Goal: Task Accomplishment & Management: Manage account settings

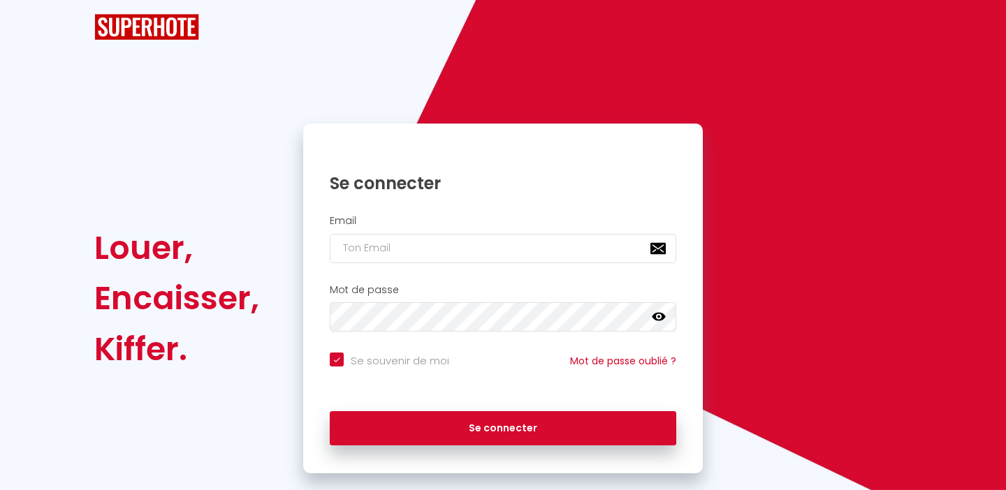
checkbox input "true"
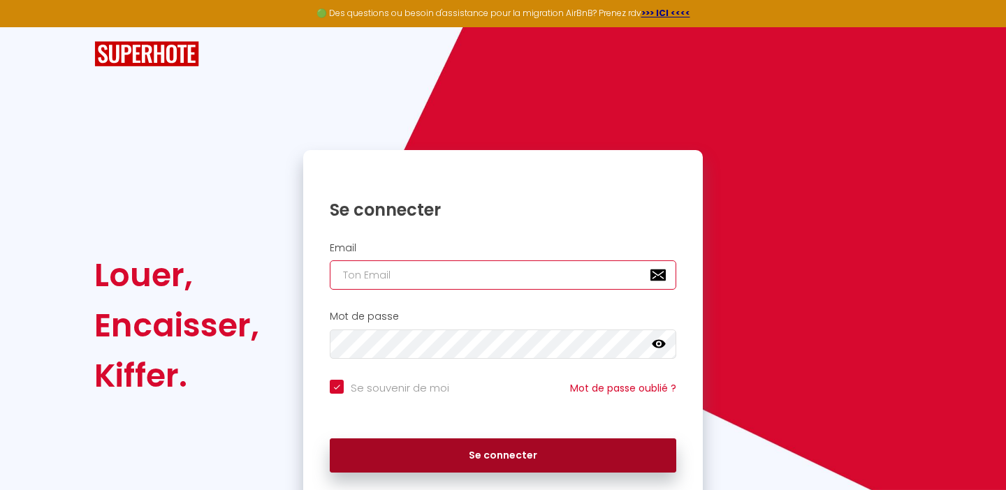
type input "[EMAIL_ADDRESS][DOMAIN_NAME]"
click at [446, 459] on button "Se connecter" at bounding box center [503, 456] width 346 height 35
checkbox input "true"
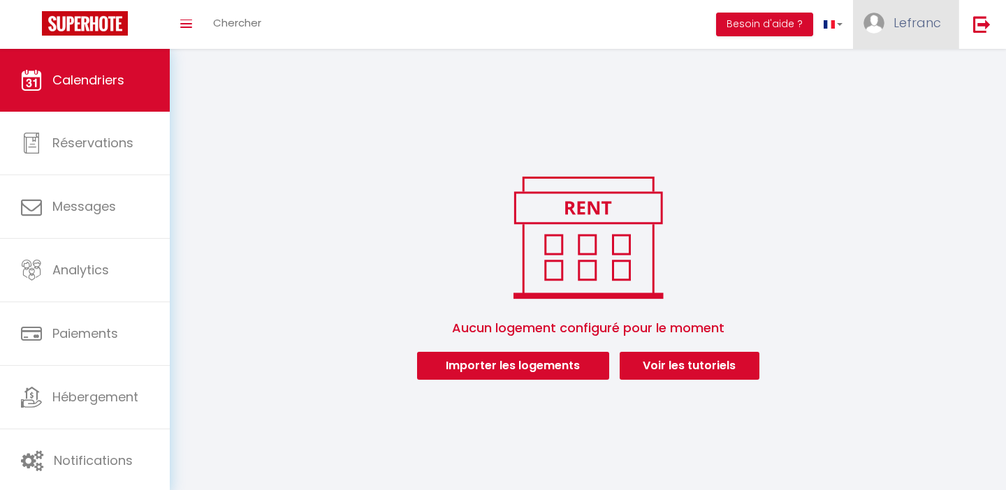
click at [902, 26] on span "Lefranc" at bounding box center [916, 22] width 47 height 17
click at [891, 67] on link "Paramètres" at bounding box center [902, 70] width 103 height 24
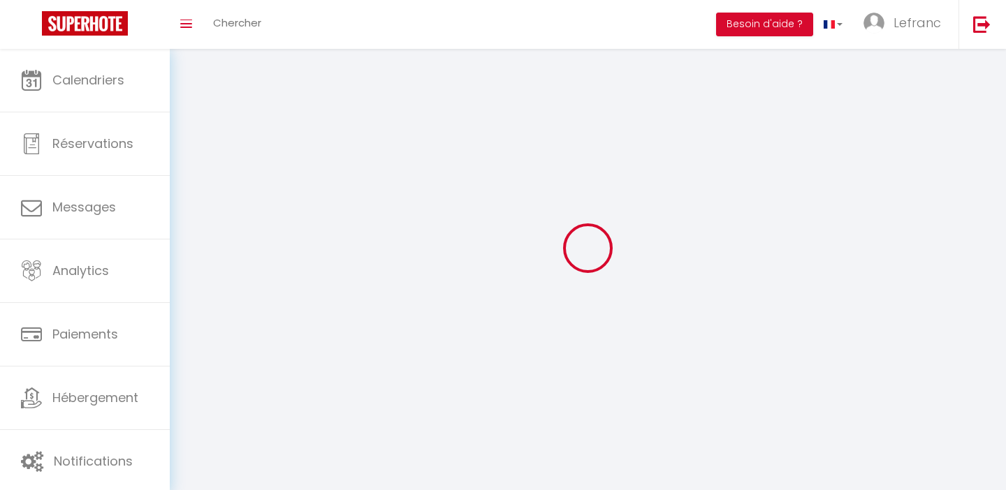
type input "Lefranc"
type input "Immobilier"
type input "0140601818"
type input "[STREET_ADDRESS][PERSON_NAME]"
type input "75015"
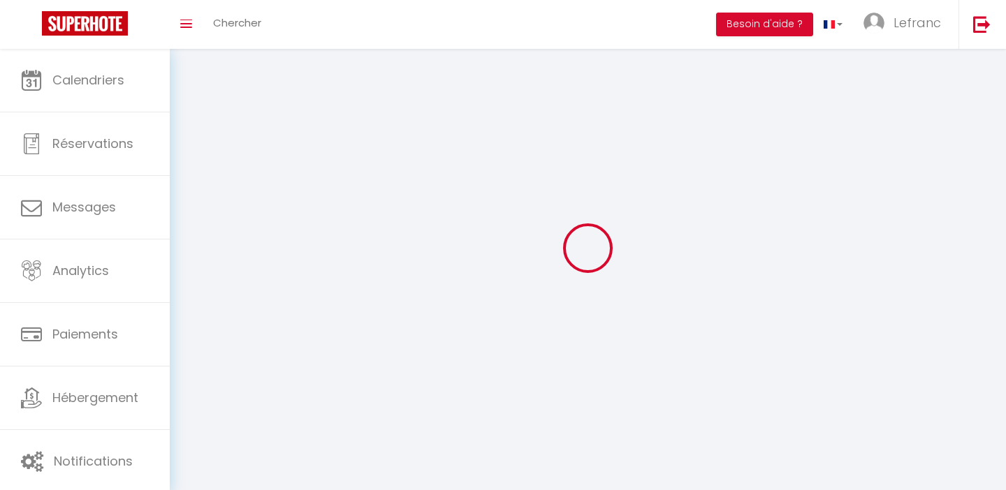
type input "[GEOGRAPHIC_DATA]"
select select "28"
type input "ieFR1desDO1fuvqfcPsNQNutZ"
type input "KeNtnYWSZtJjx9P1tQYnYit75"
type input "[URL][DOMAIN_NAME]"
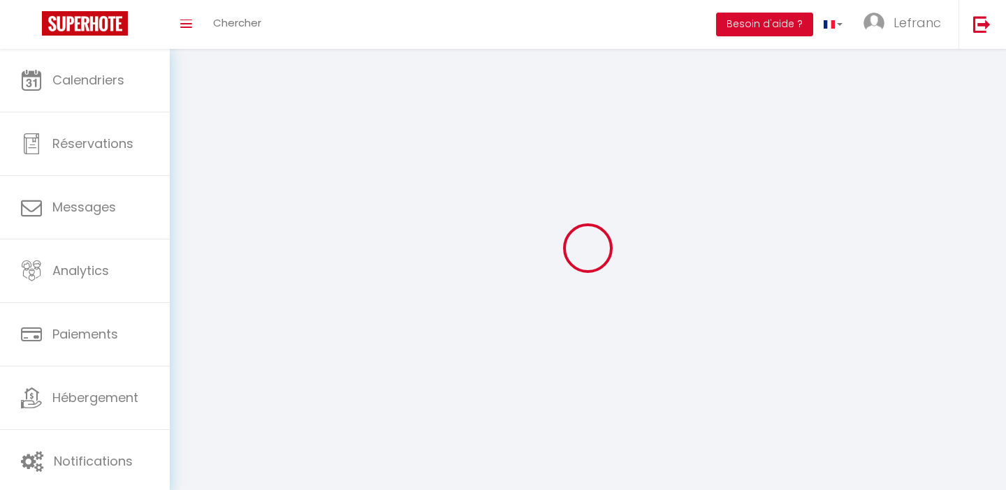
select select "fr"
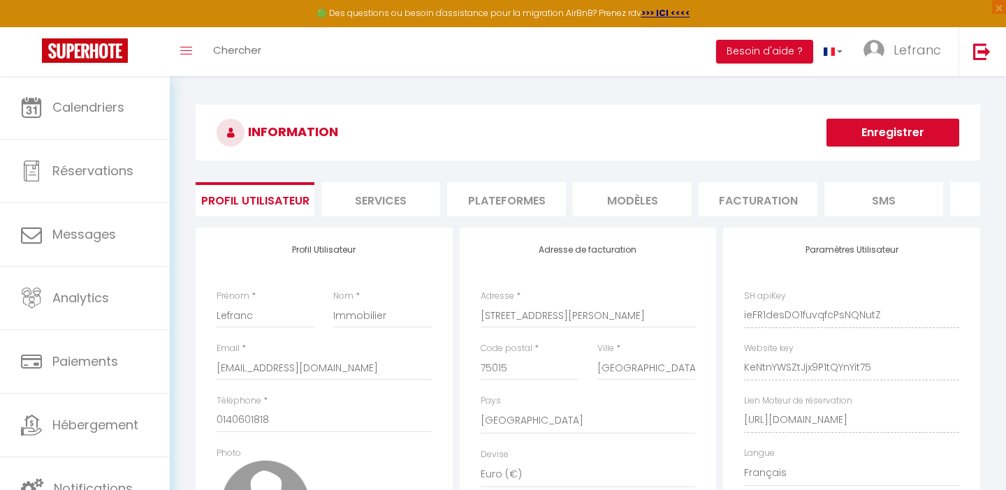
click at [770, 195] on li "Facturation" at bounding box center [758, 199] width 119 height 34
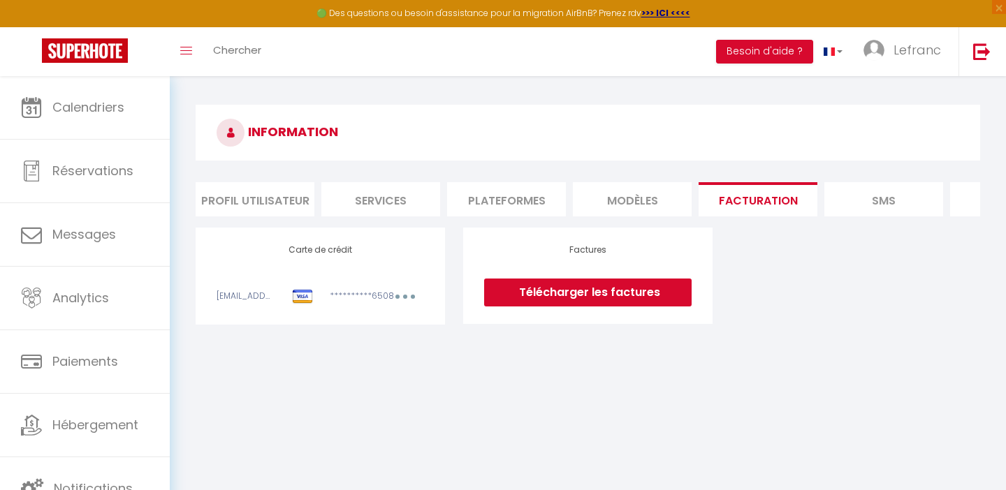
click at [566, 291] on link "Télécharger les factures" at bounding box center [587, 293] width 207 height 28
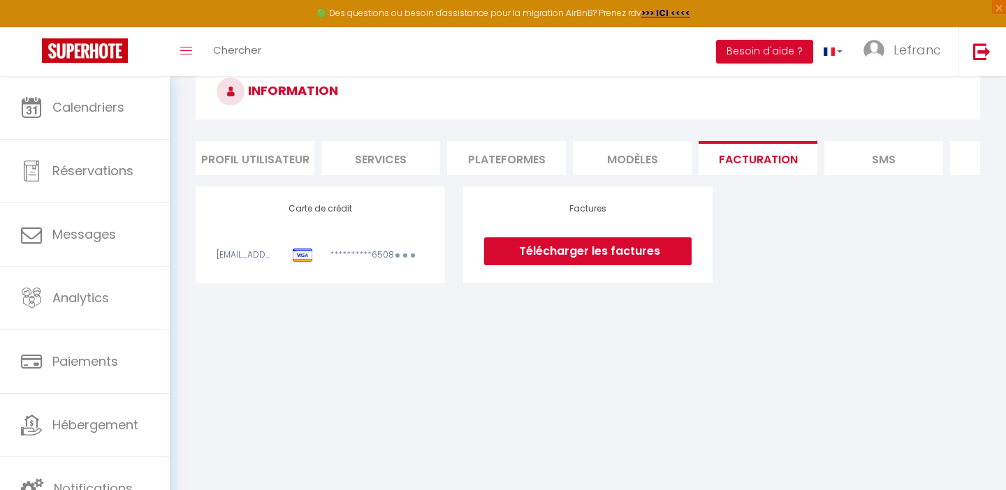
scroll to position [64, 0]
